Goal: Task Accomplishment & Management: Complete application form

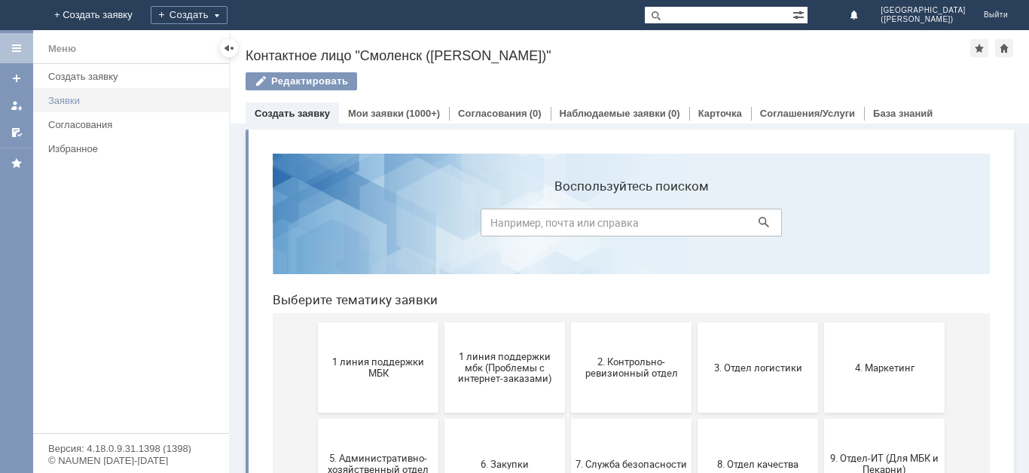
click at [87, 102] on div "Заявки" at bounding box center [134, 100] width 172 height 11
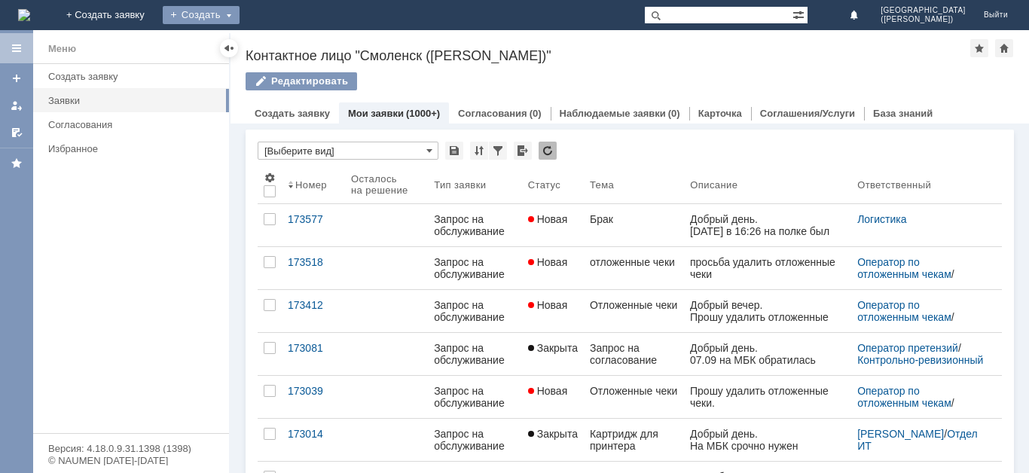
click at [239, 14] on div "Создать" at bounding box center [201, 15] width 77 height 18
click at [280, 47] on link "Заявка" at bounding box center [223, 45] width 114 height 18
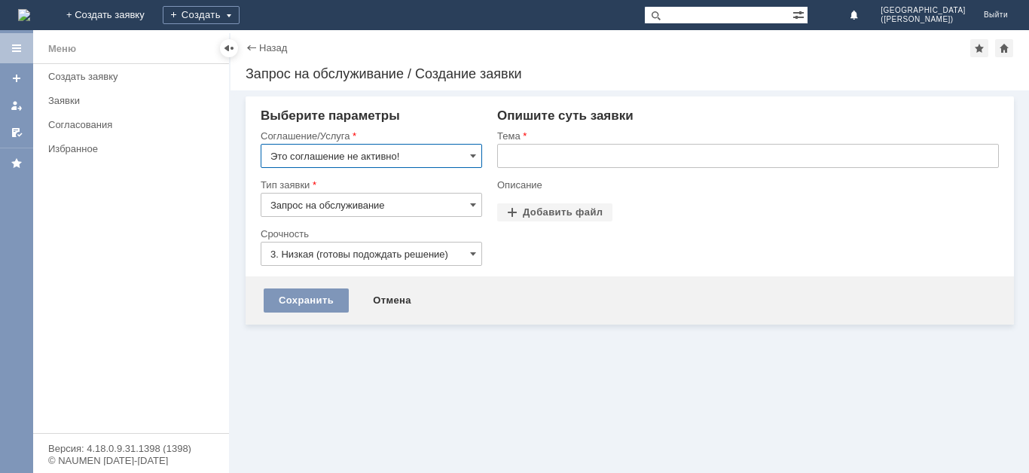
click at [437, 202] on input "Запрос на обслуживание" at bounding box center [371, 205] width 221 height 24
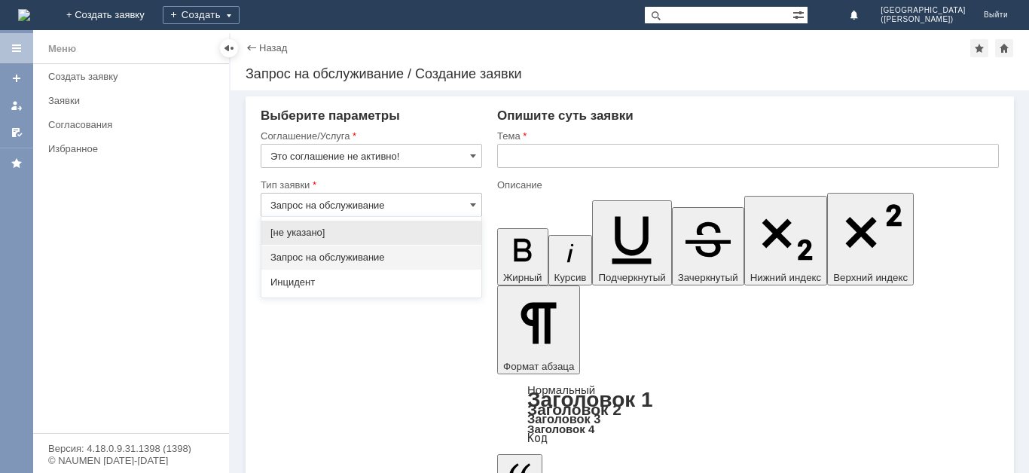
click at [474, 146] on input "Это соглашение не активно!" at bounding box center [371, 156] width 221 height 24
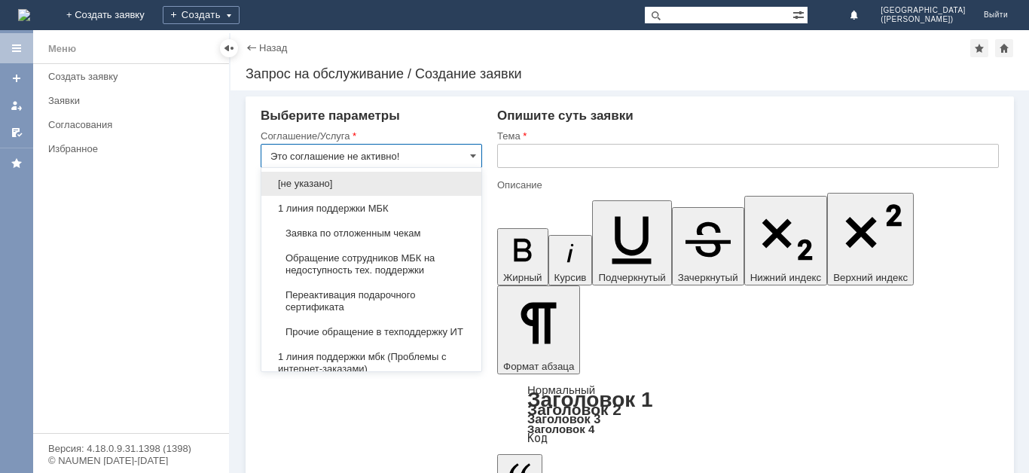
type input "Запрос на обслуживание"
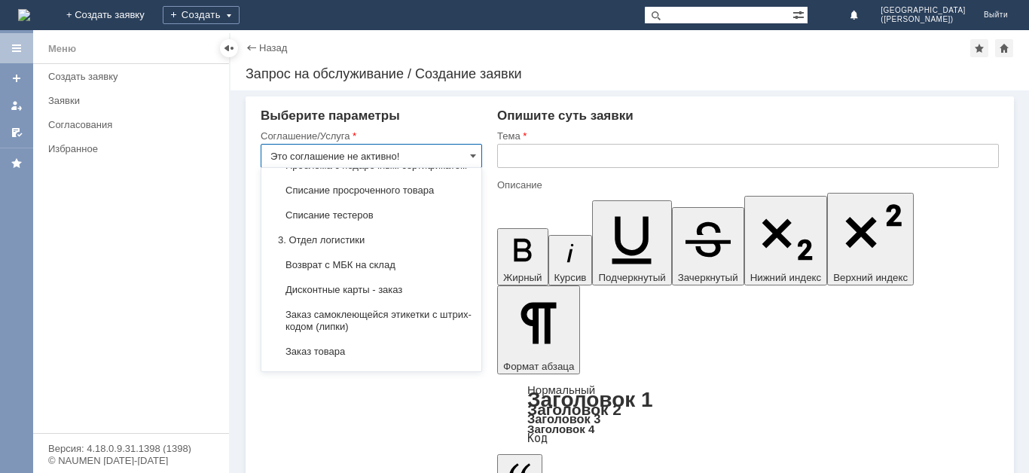
scroll to position [391, 0]
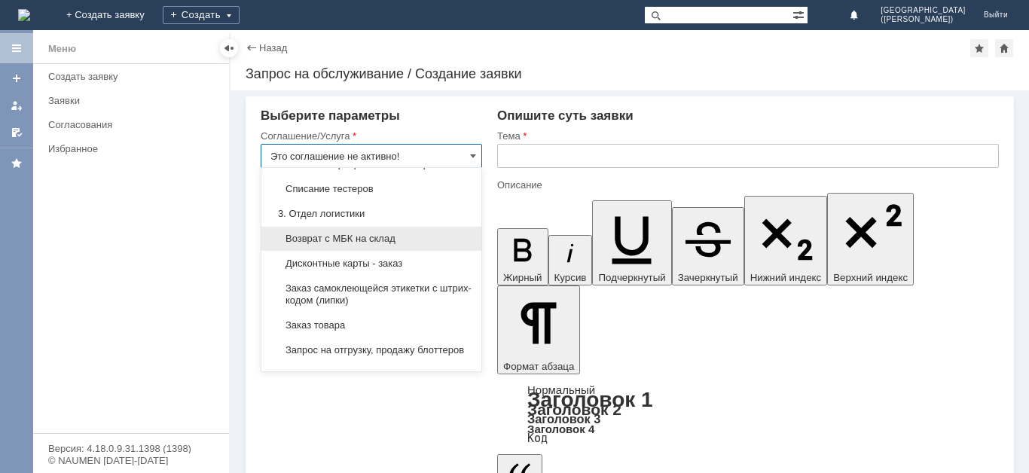
click at [394, 245] on span "Возврат с МБК на склад" at bounding box center [371, 239] width 202 height 12
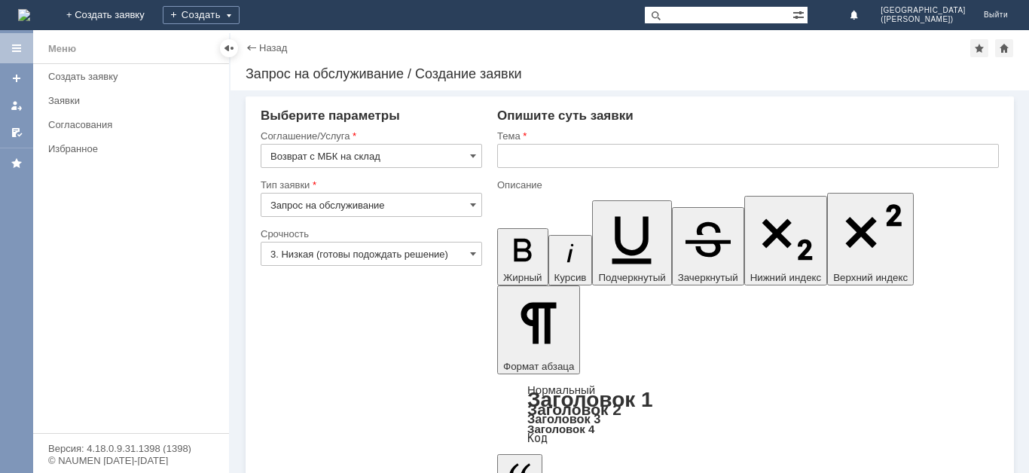
click at [383, 255] on input "3. Низкая (готовы подождать решение)" at bounding box center [371, 254] width 221 height 24
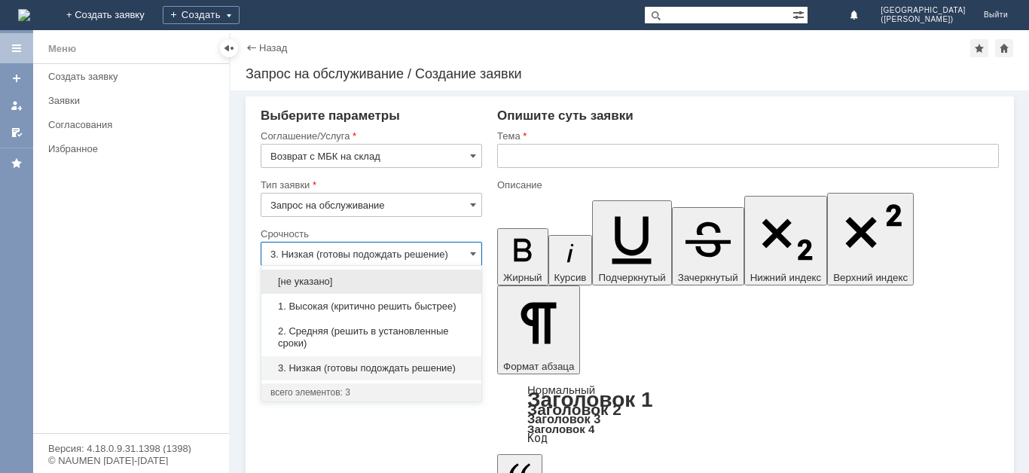
type input "Возврат с МБК на склад"
click at [380, 303] on span "1. Высокая (критично решить быстрее)" at bounding box center [371, 306] width 202 height 12
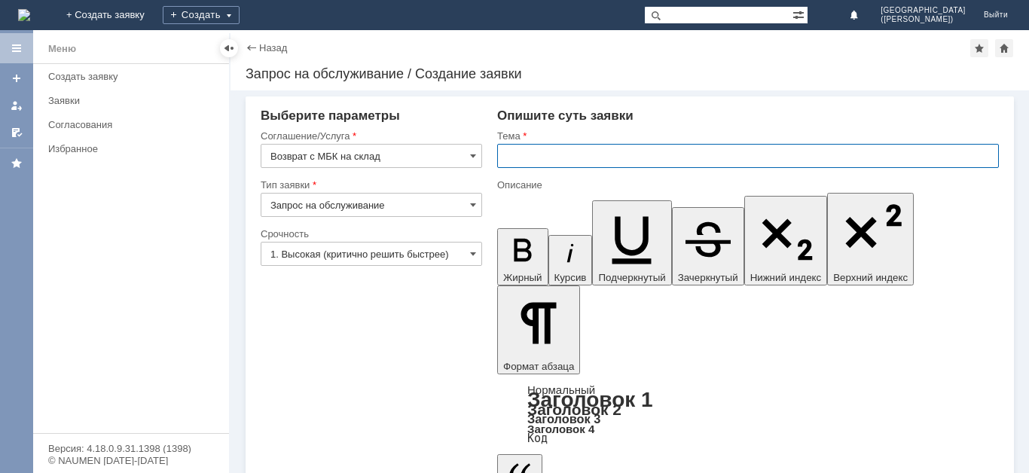
type input "1. Высокая (критично решить быстрее)"
click at [578, 147] on input "text" at bounding box center [747, 156] width 501 height 24
type input "Брак"
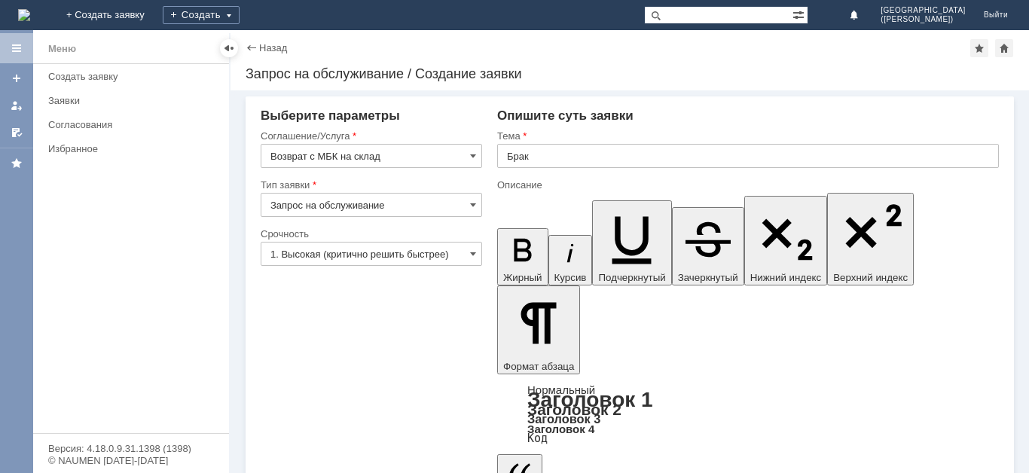
scroll to position [1254, 10]
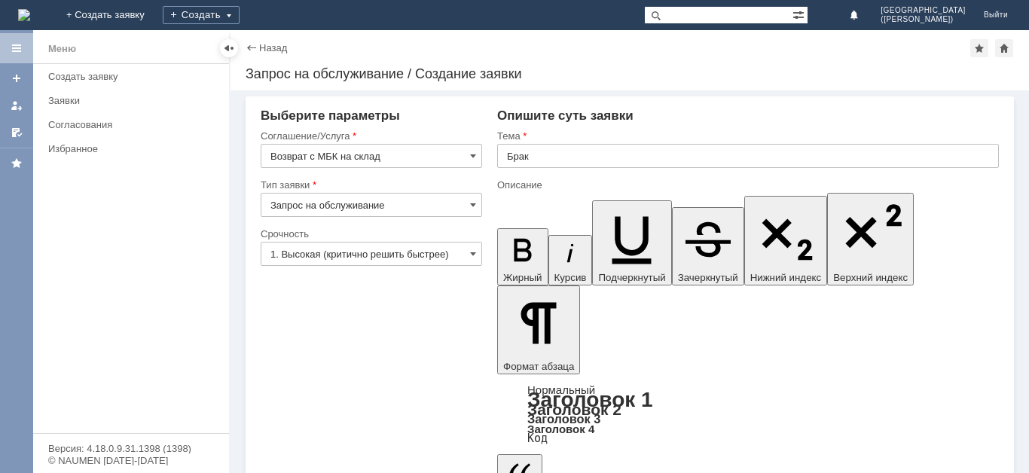
drag, startPoint x: 737, startPoint y: 3757, endPoint x: 724, endPoint y: 3769, distance: 18.1
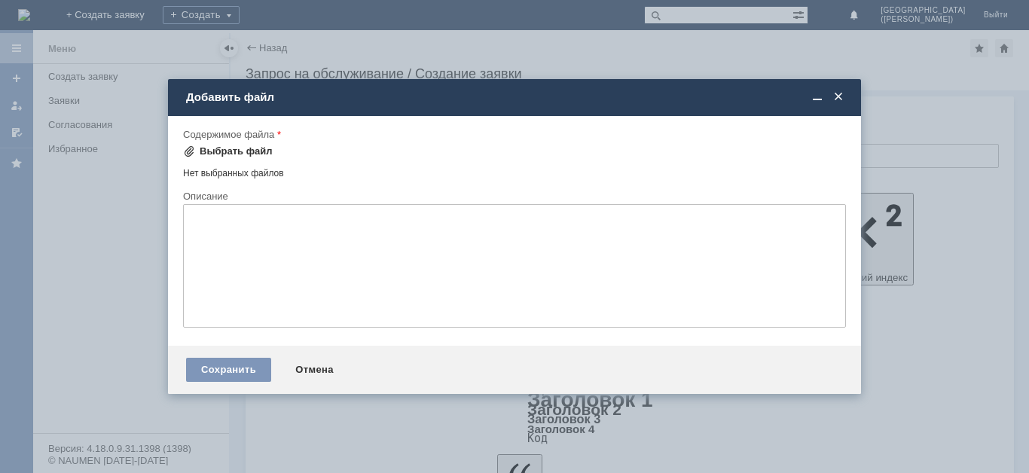
click at [236, 148] on div "Выбрать файл" at bounding box center [236, 151] width 73 height 12
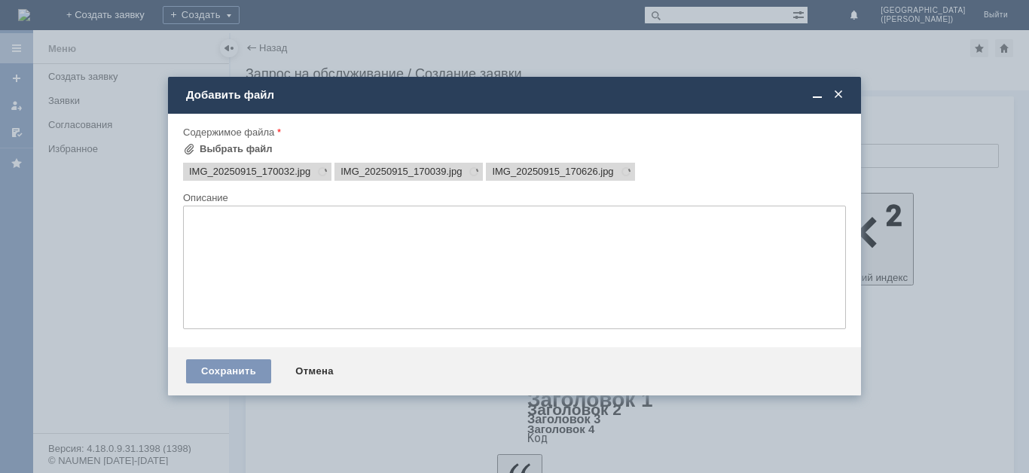
click at [248, 383] on div "Сохранить Отмена" at bounding box center [514, 371] width 693 height 48
click at [244, 373] on div "Сохранить" at bounding box center [228, 371] width 85 height 24
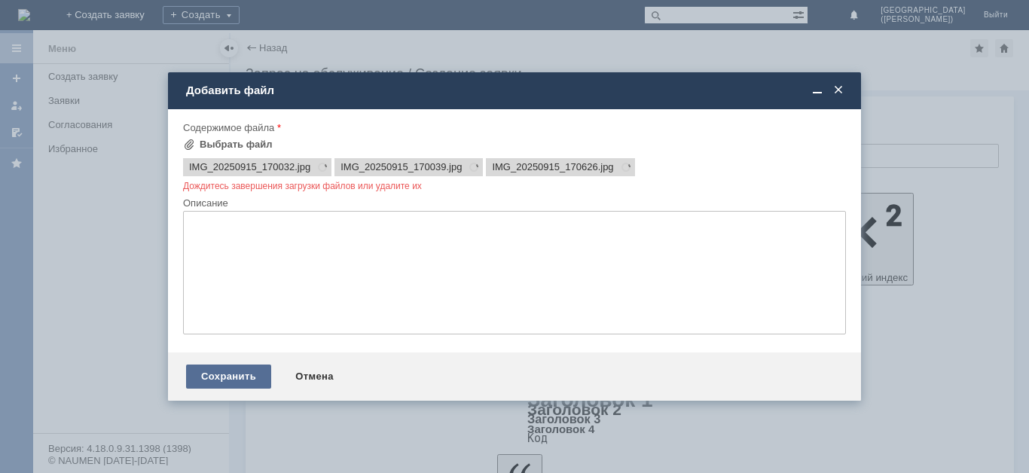
click at [231, 378] on div "Сохранить" at bounding box center [228, 376] width 85 height 24
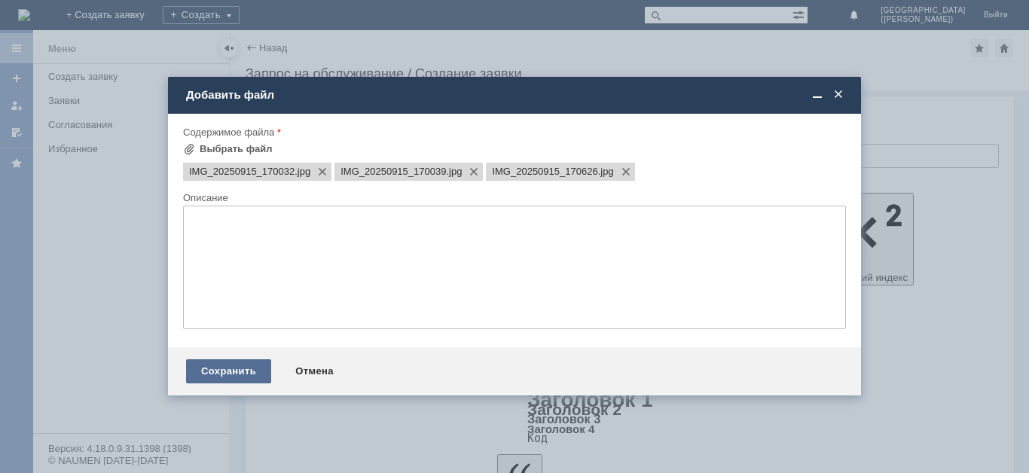
click at [237, 383] on div "Сохранить Отмена" at bounding box center [514, 371] width 693 height 48
click at [242, 376] on div "Сохранить" at bounding box center [228, 371] width 85 height 24
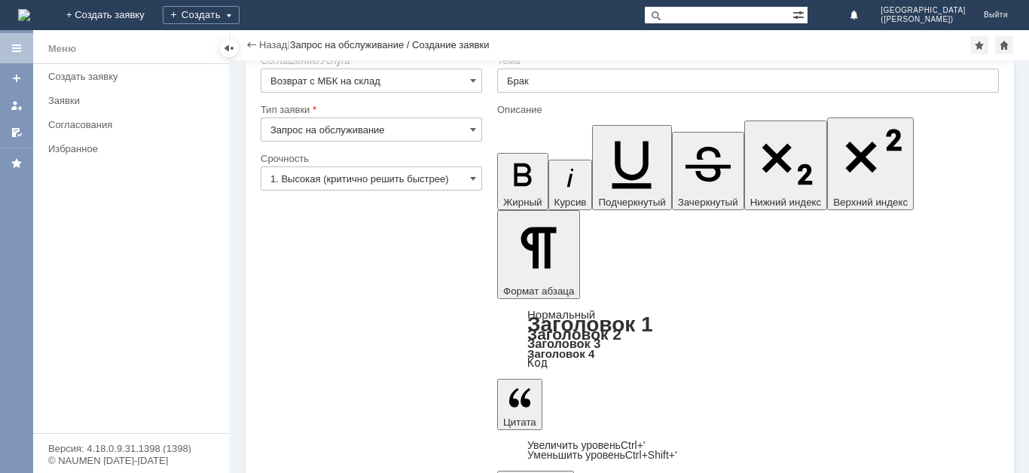
scroll to position [44, 0]
